Goal: Task Accomplishment & Management: Manage account settings

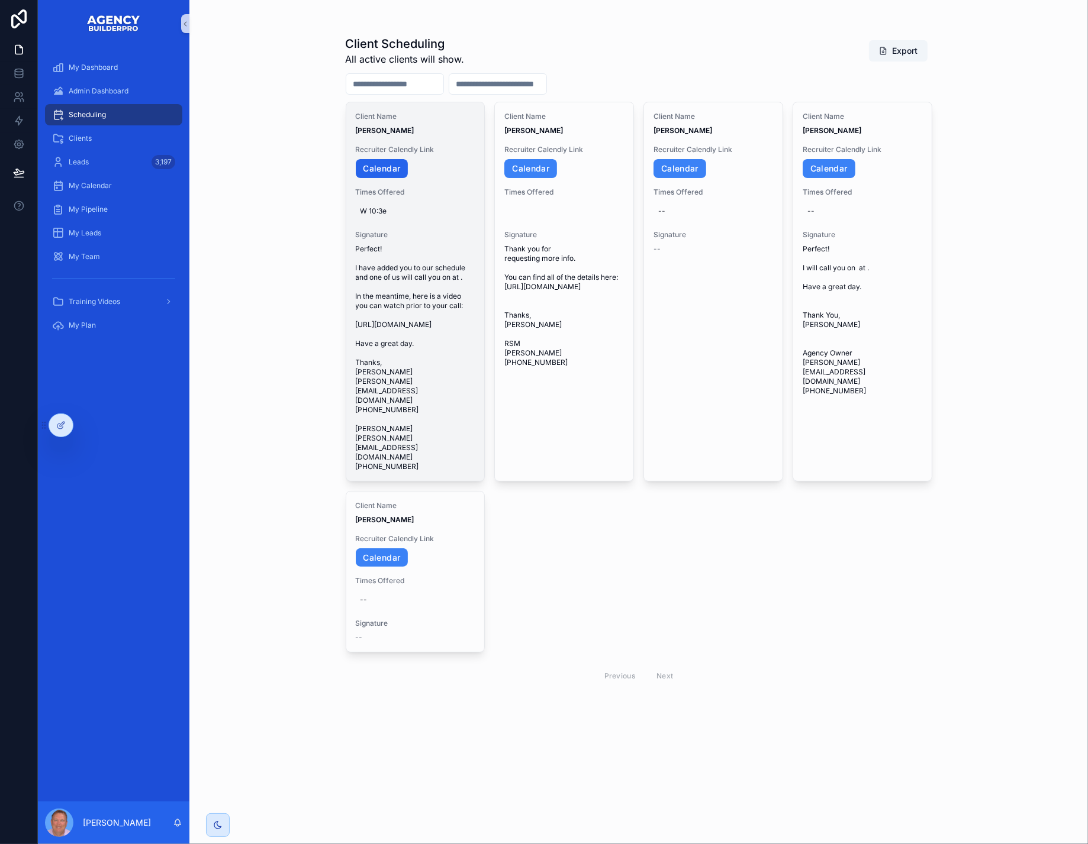
click at [389, 178] on link "Calendar" at bounding box center [382, 168] width 53 height 19
click at [470, 363] on icon "scrollable content" at bounding box center [464, 357] width 9 height 9
click at [404, 178] on link "Calendar" at bounding box center [382, 168] width 53 height 19
click at [403, 216] on span "W 10:3e" at bounding box center [415, 210] width 110 height 9
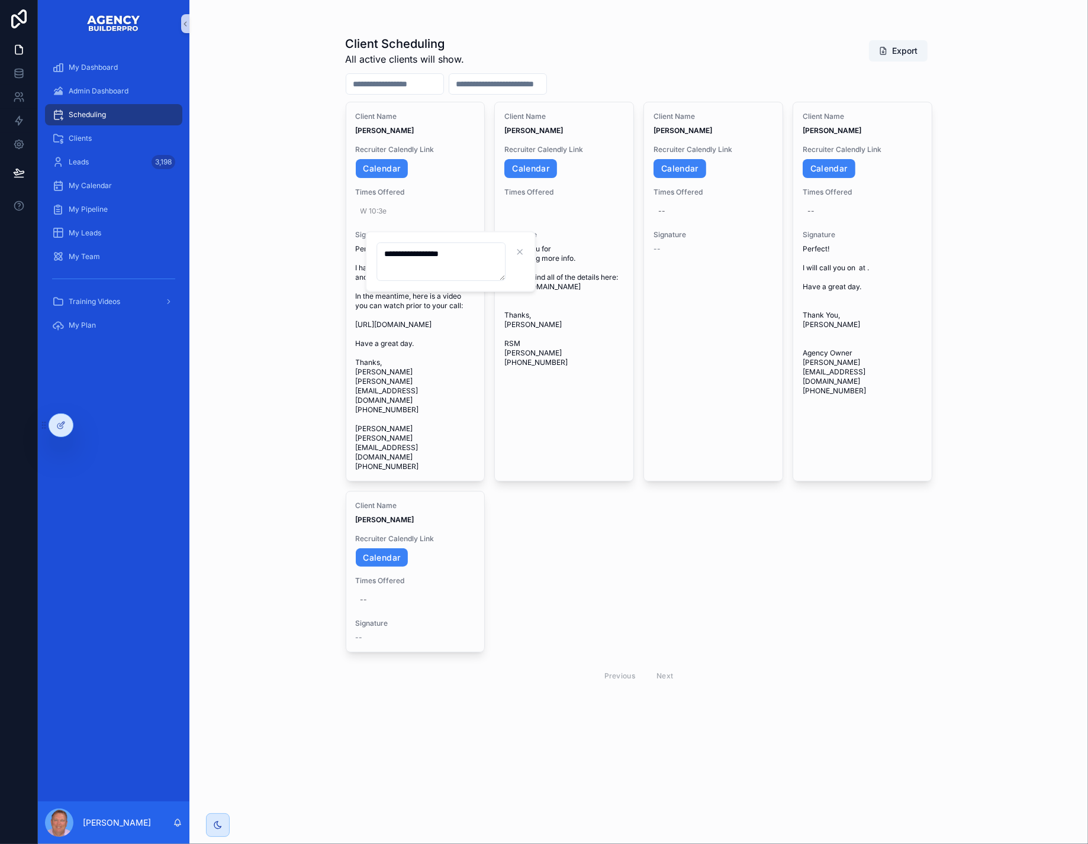
click at [480, 257] on textarea "**********" at bounding box center [440, 262] width 129 height 38
click at [536, 255] on icon "scrollable content" at bounding box center [535, 251] width 9 height 9
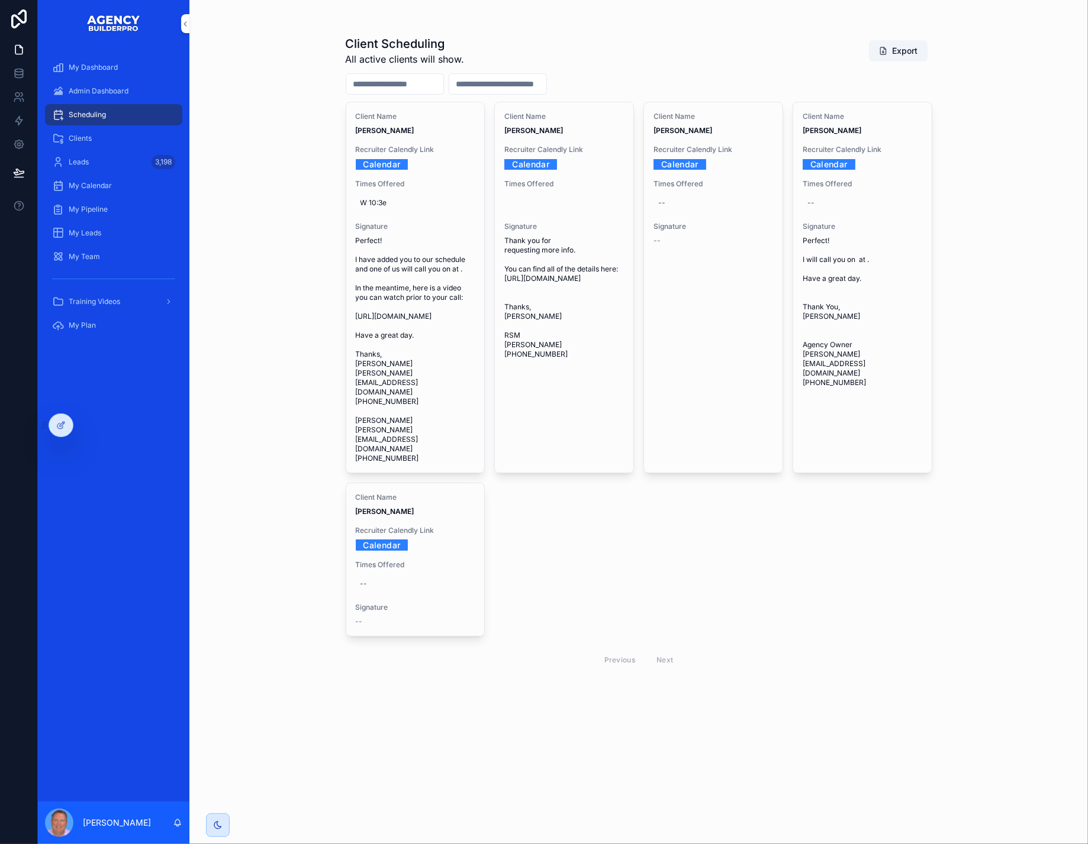
click at [406, 208] on span "W 10:3e" at bounding box center [415, 202] width 110 height 9
click at [538, 250] on icon "scrollable content" at bounding box center [535, 248] width 9 height 9
click at [20, 146] on icon at bounding box center [18, 144] width 3 height 3
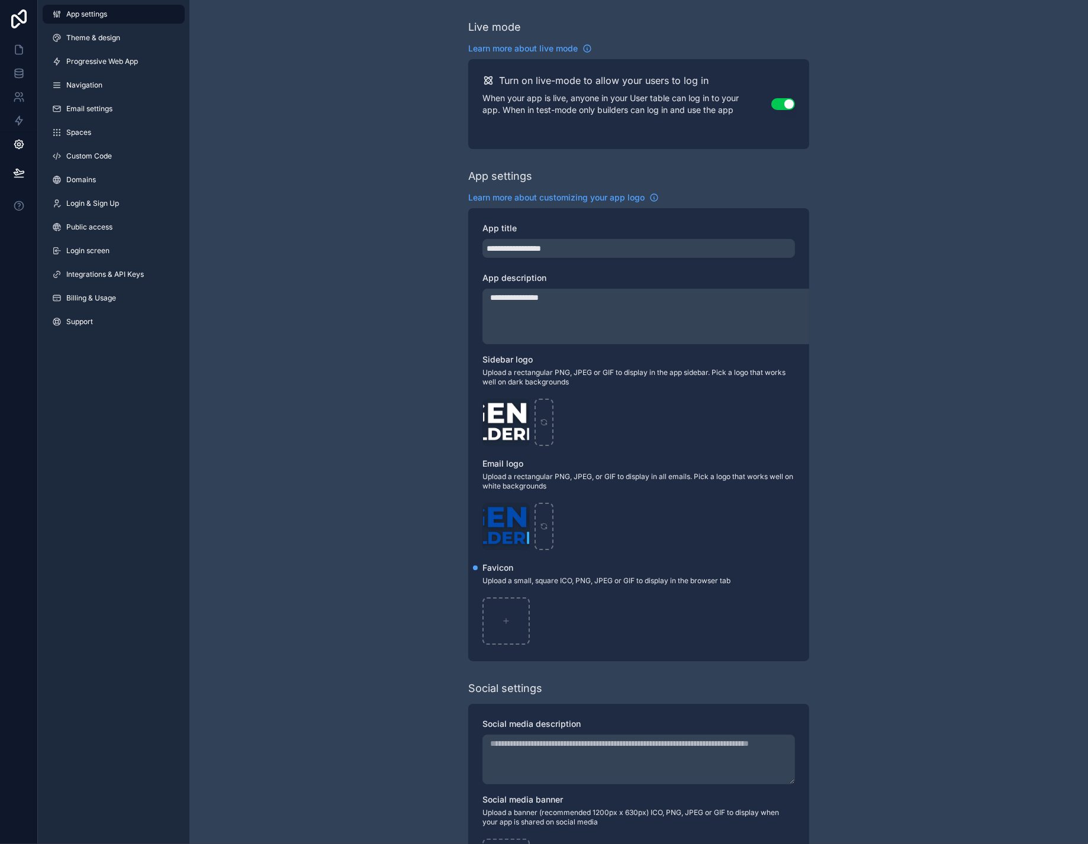
click at [102, 279] on span "Integrations & API Keys" at bounding box center [105, 274] width 78 height 9
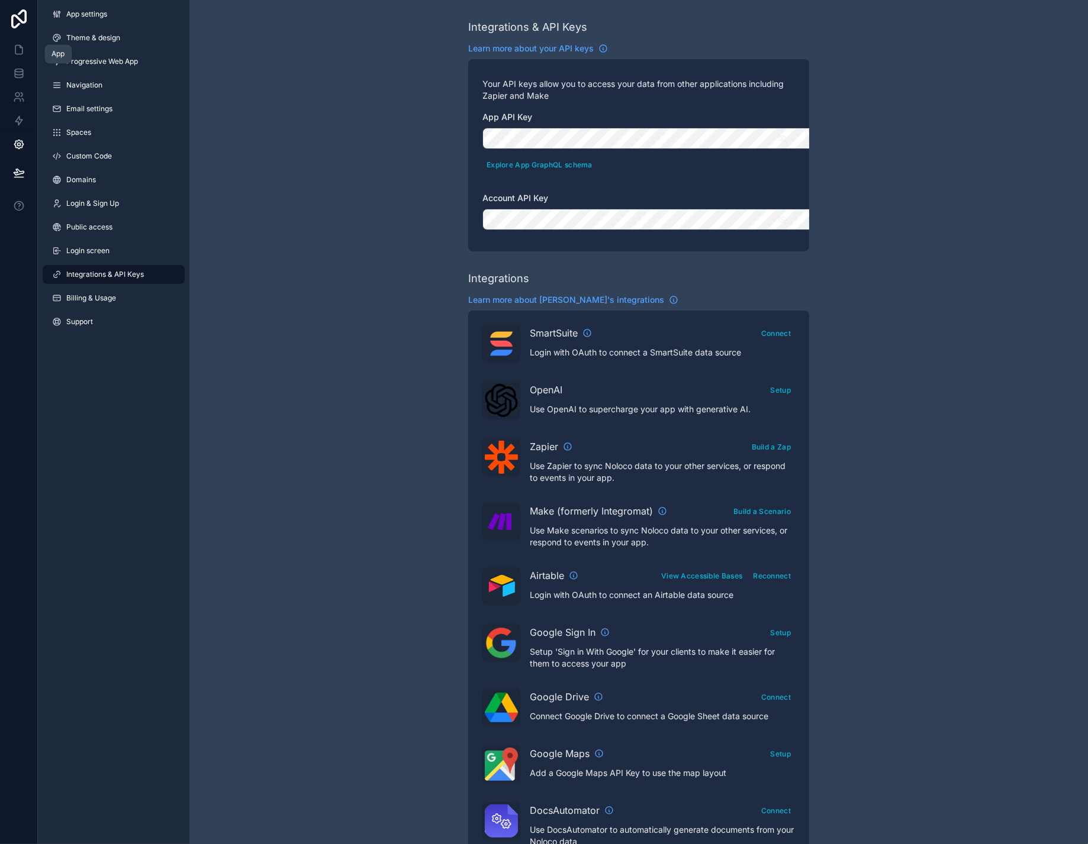
click at [21, 56] on icon at bounding box center [19, 50] width 12 height 12
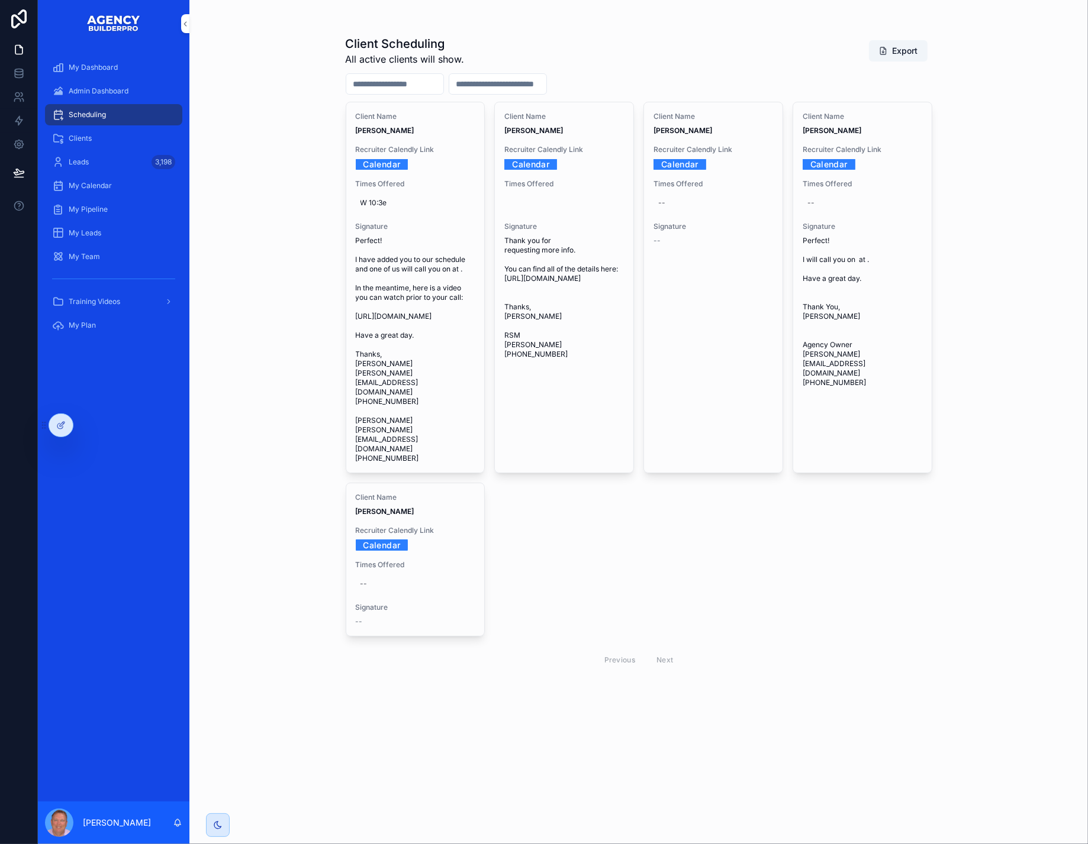
click at [282, 96] on div "Client Scheduling All active clients will show. Export Client Name Brett Kitche…" at bounding box center [638, 422] width 898 height 844
click at [98, 96] on span "Admin Dashboard" at bounding box center [99, 90] width 60 height 9
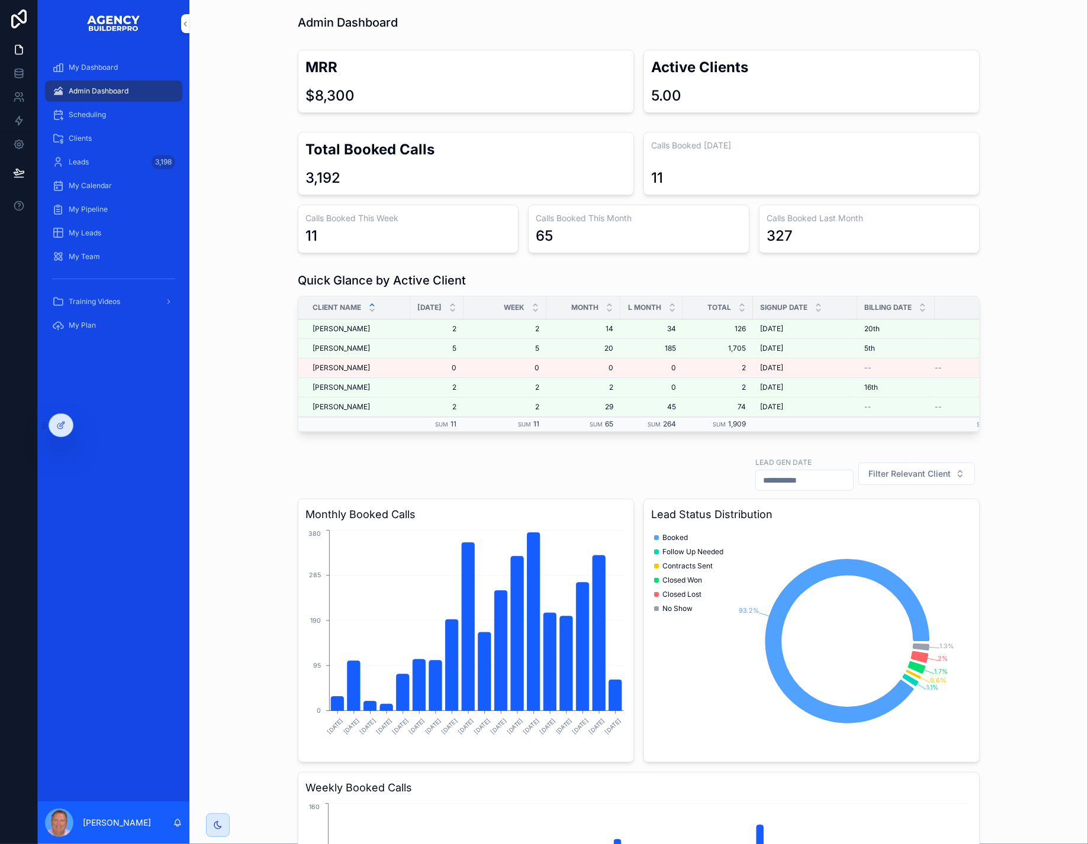
click at [0, 0] on icon at bounding box center [0, 0] width 0 height 0
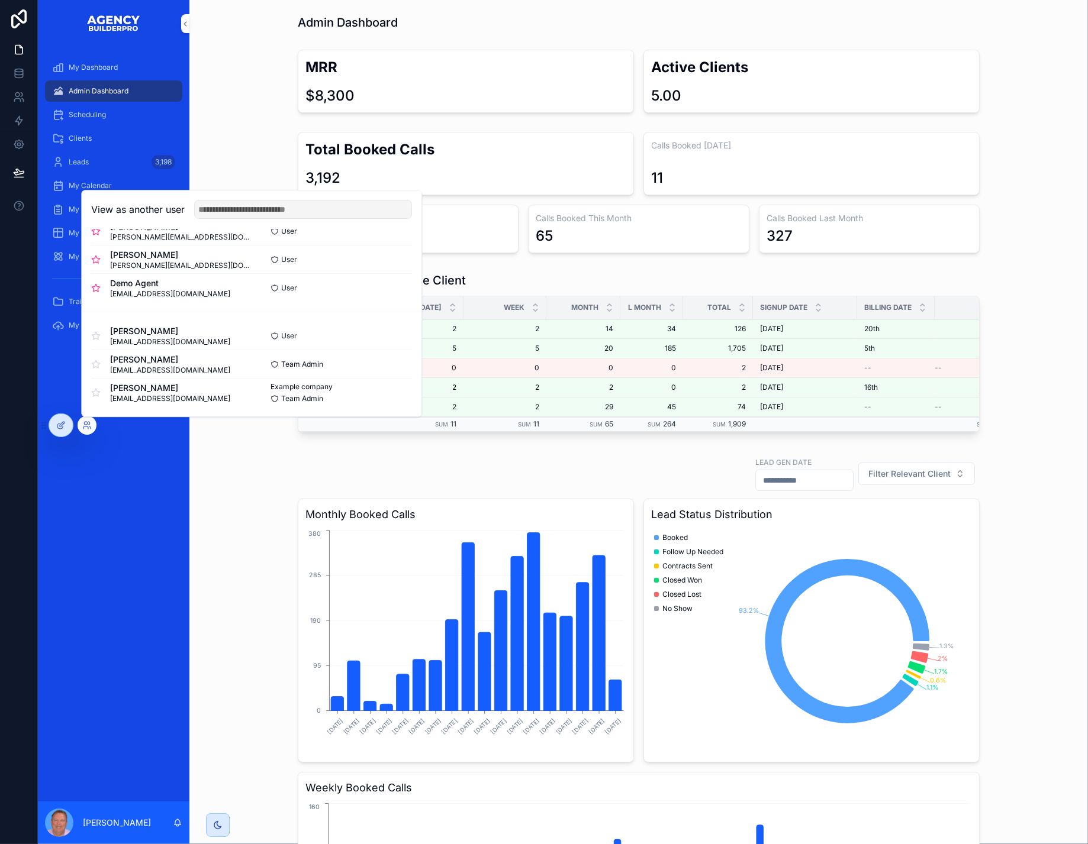
scroll to position [55, 0]
click at [0, 0] on button "Select" at bounding box center [0, 0] width 0 height 0
